Goal: Task Accomplishment & Management: Manage account settings

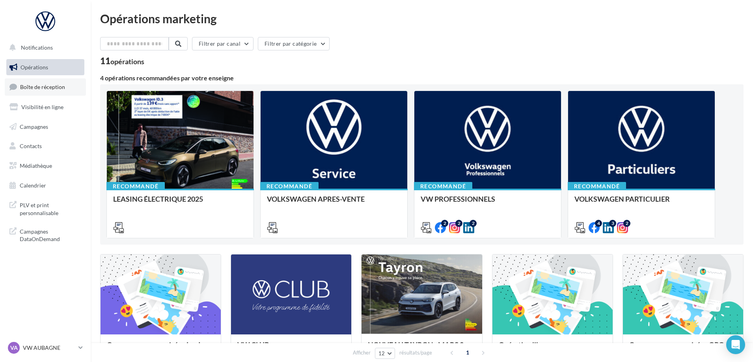
click at [53, 84] on span "Boîte de réception" at bounding box center [42, 87] width 45 height 7
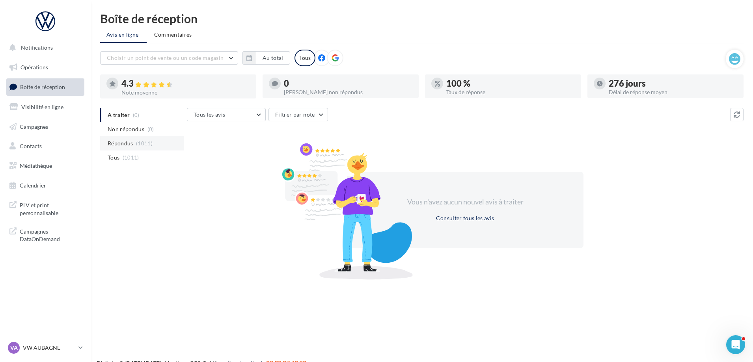
click at [135, 146] on li "Répondus (1011)" at bounding box center [142, 143] width 84 height 14
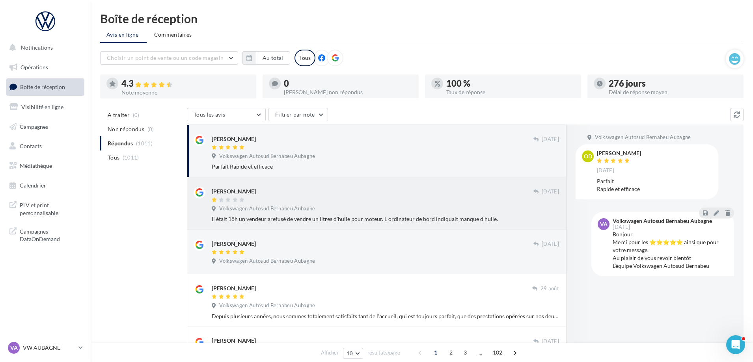
click at [537, 220] on div "Il était 18h un vendeur arefusé de vendre un litres d'huile pour moteur. L ordi…" at bounding box center [385, 219] width 347 height 8
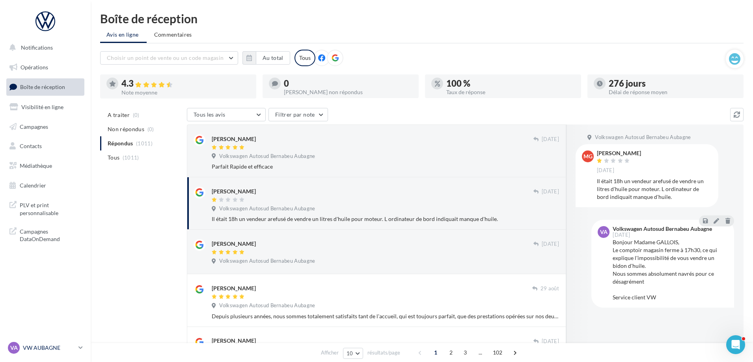
click at [59, 348] on p "VW AUBAGNE" at bounding box center [49, 348] width 52 height 8
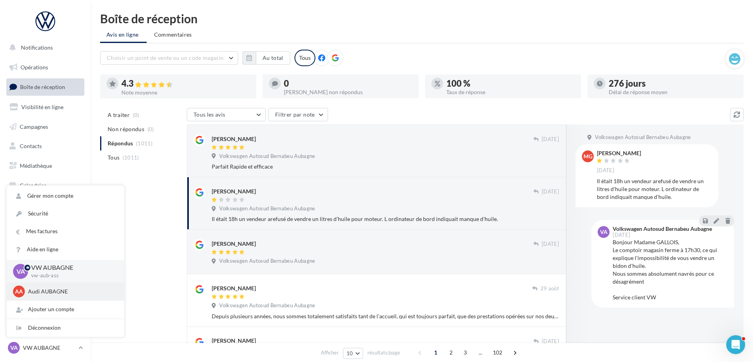
click at [47, 292] on p "Audi AUBAGNE" at bounding box center [71, 292] width 87 height 8
